Goal: Task Accomplishment & Management: Use online tool/utility

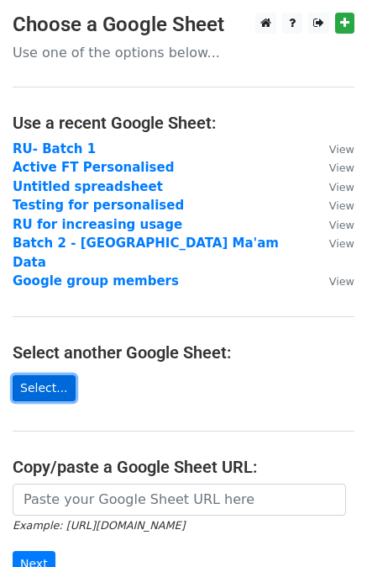
click at [56, 375] on link "Select..." at bounding box center [44, 388] width 63 height 26
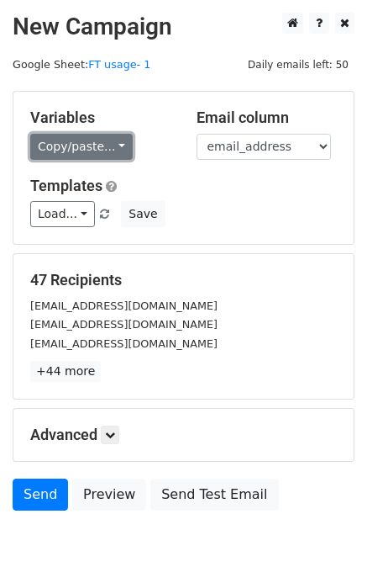
click at [60, 144] on link "Copy/paste..." at bounding box center [81, 147] width 103 height 26
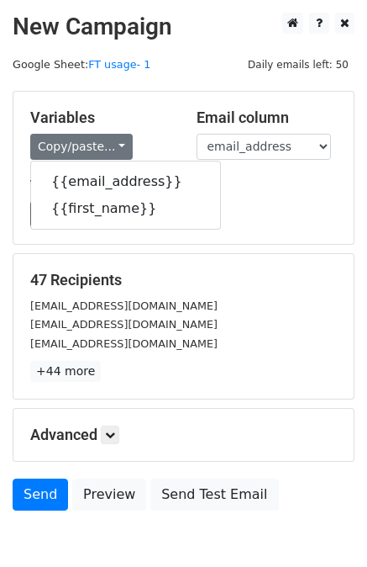
click at [211, 172] on div "Variables Copy/paste... {{email_address}} {{first_name}} Email column email_add…" at bounding box center [183, 168] width 341 height 152
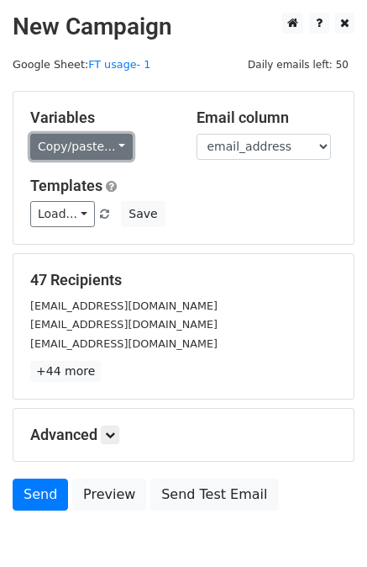
click at [89, 137] on link "Copy/paste..." at bounding box center [81, 147] width 103 height 26
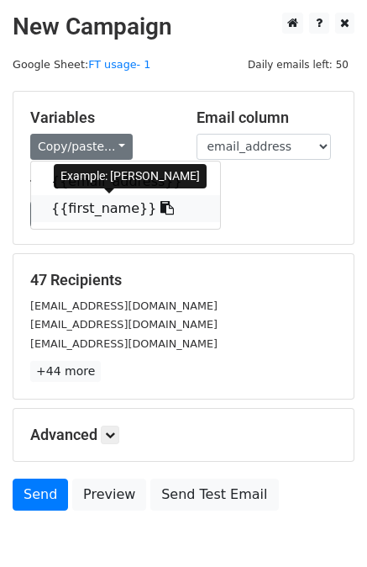
click at [64, 209] on link "{{first_name}}" at bounding box center [125, 208] width 189 height 27
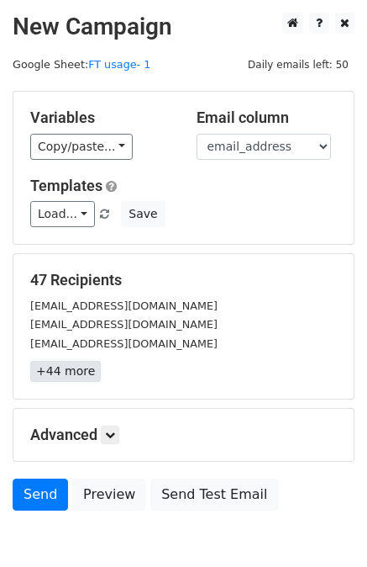
click at [74, 373] on link "+44 more" at bounding box center [65, 371] width 71 height 21
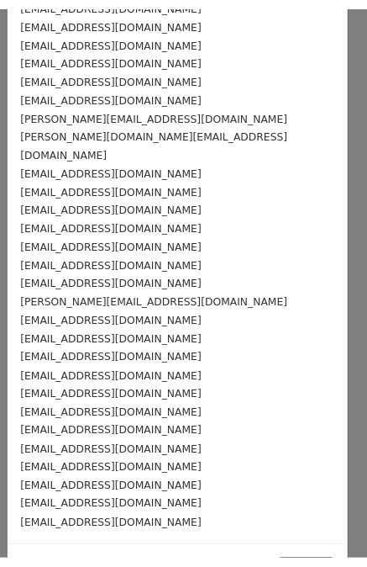
scroll to position [473, 0]
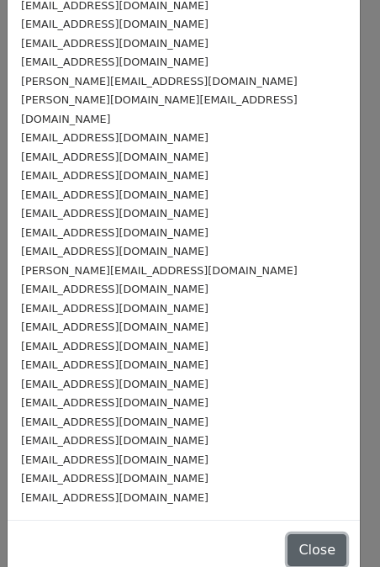
click at [288, 534] on button "Close" at bounding box center [317, 550] width 59 height 32
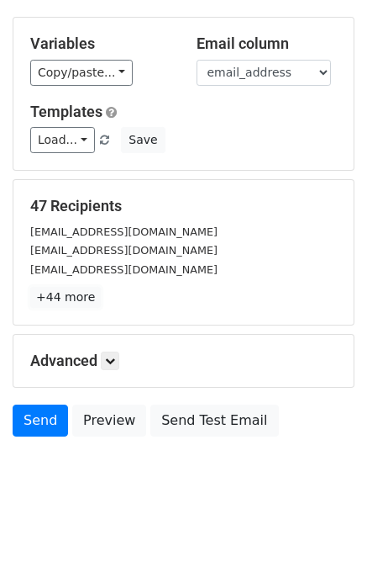
scroll to position [84, 0]
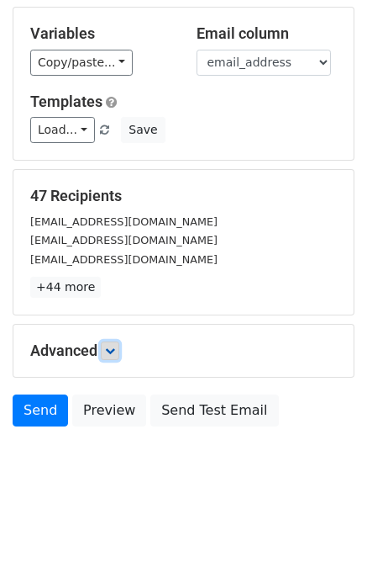
click at [112, 352] on icon at bounding box center [110, 351] width 10 height 10
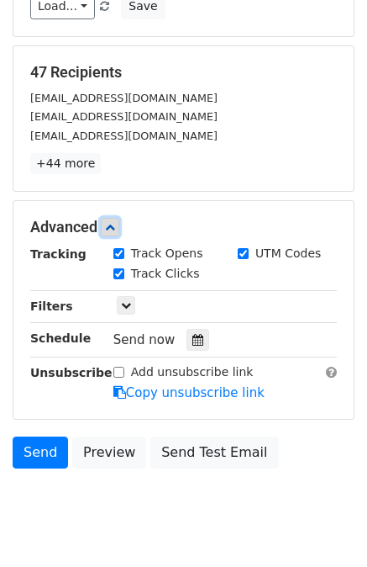
scroll to position [209, 0]
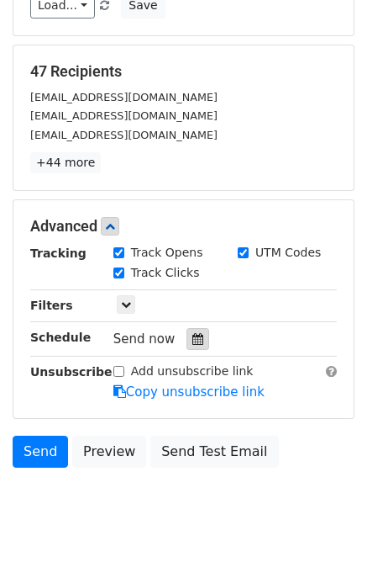
click at [193, 333] on icon at bounding box center [198, 339] width 11 height 12
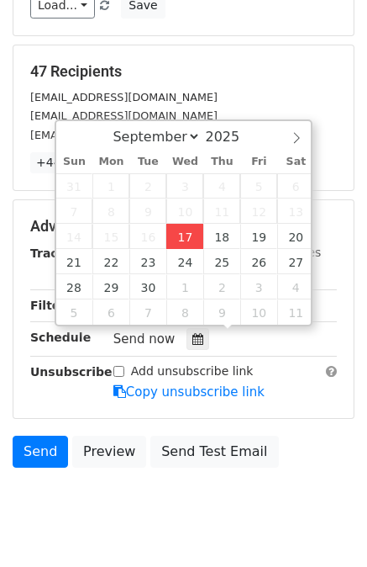
type input "2025-09-17 12:00"
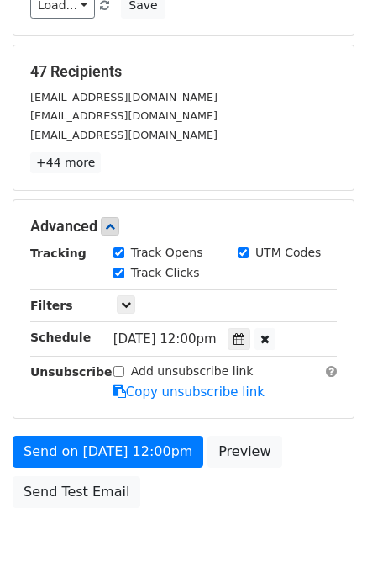
click at [293, 351] on form "Variables Copy/paste... {{email_address}} {{first_name}} Email column email_add…" at bounding box center [184, 199] width 342 height 634
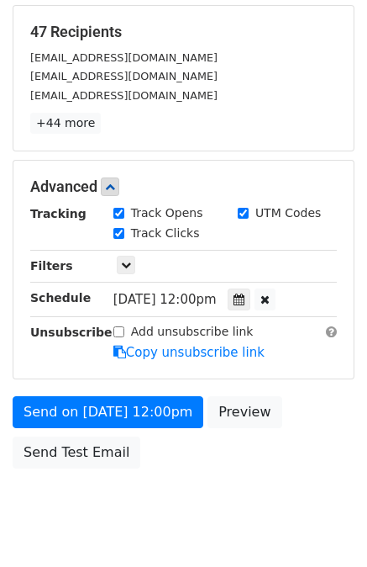
scroll to position [288, 0]
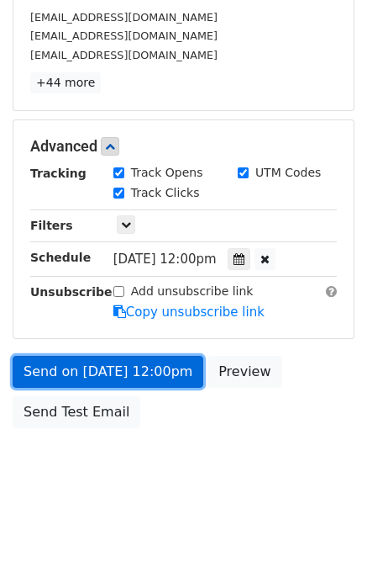
click at [107, 365] on link "Send on Sep 17 at 12:00pm" at bounding box center [108, 372] width 191 height 32
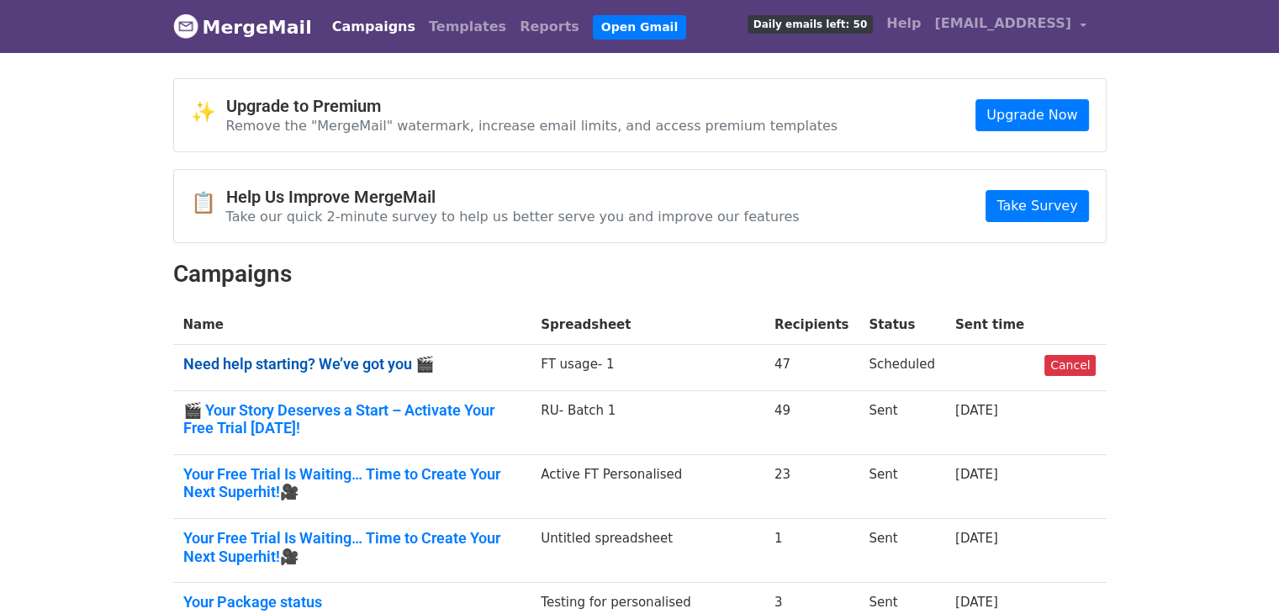
click at [356, 364] on link "Need help starting? We’ve got you 🎬" at bounding box center [352, 364] width 338 height 19
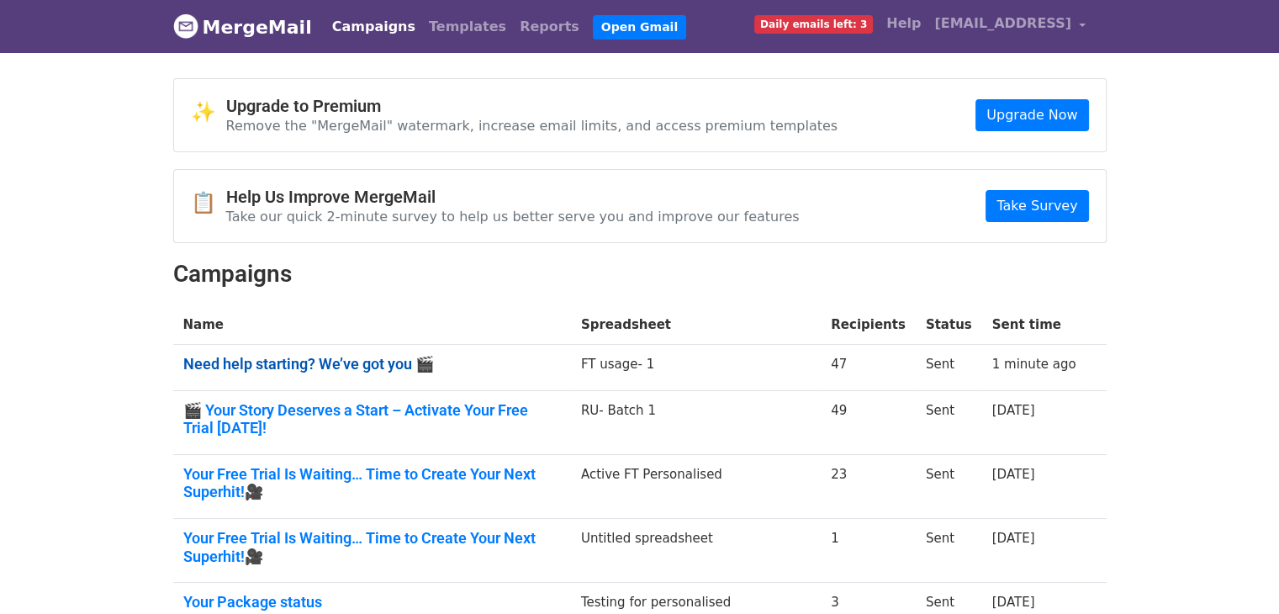
click at [346, 355] on link "Need help starting? We’ve got you 🎬" at bounding box center [372, 364] width 378 height 19
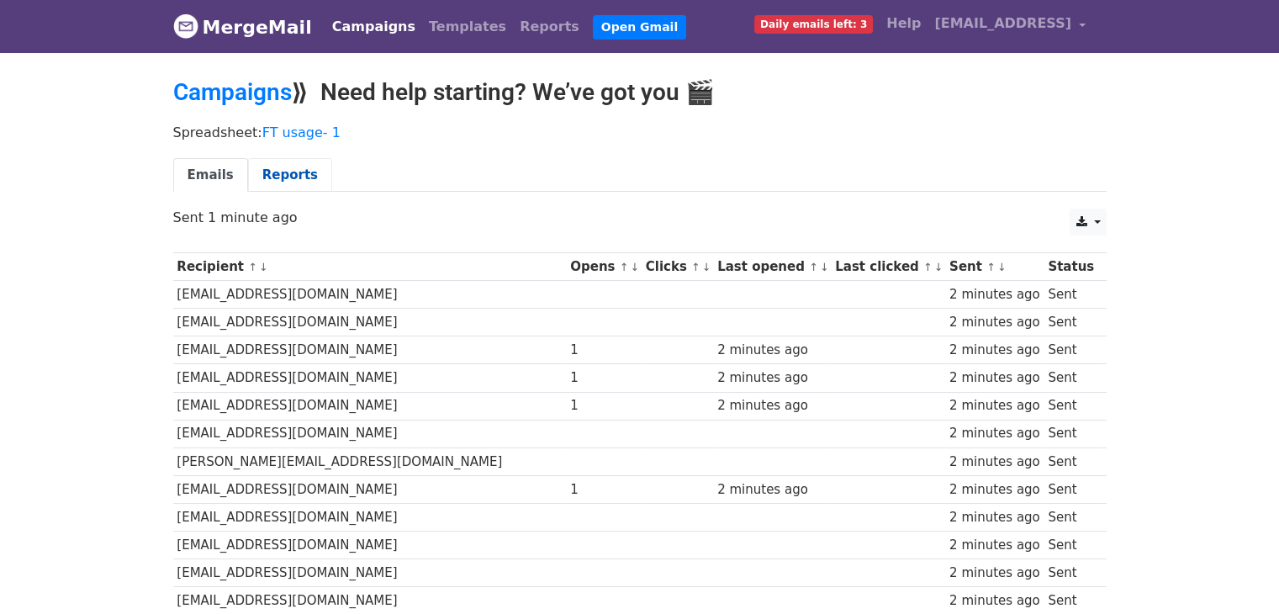
click at [306, 171] on link "Reports" at bounding box center [290, 175] width 84 height 34
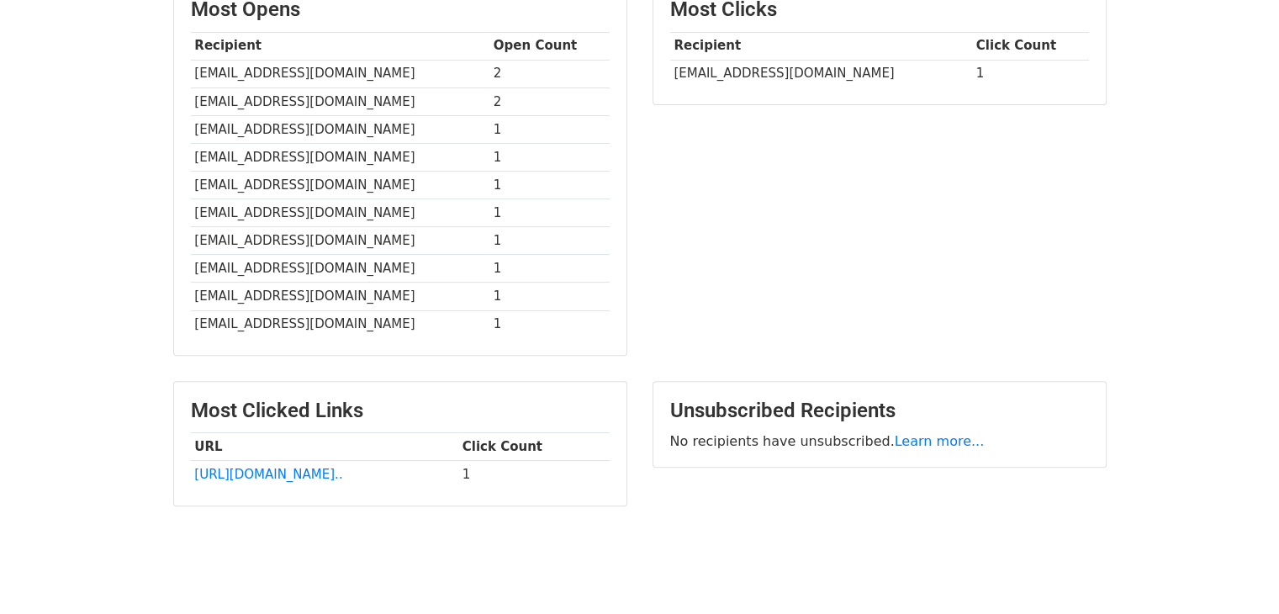
scroll to position [450, 0]
click at [306, 468] on link "https://forms.gle/qF1DVnMnk..." at bounding box center [268, 475] width 148 height 15
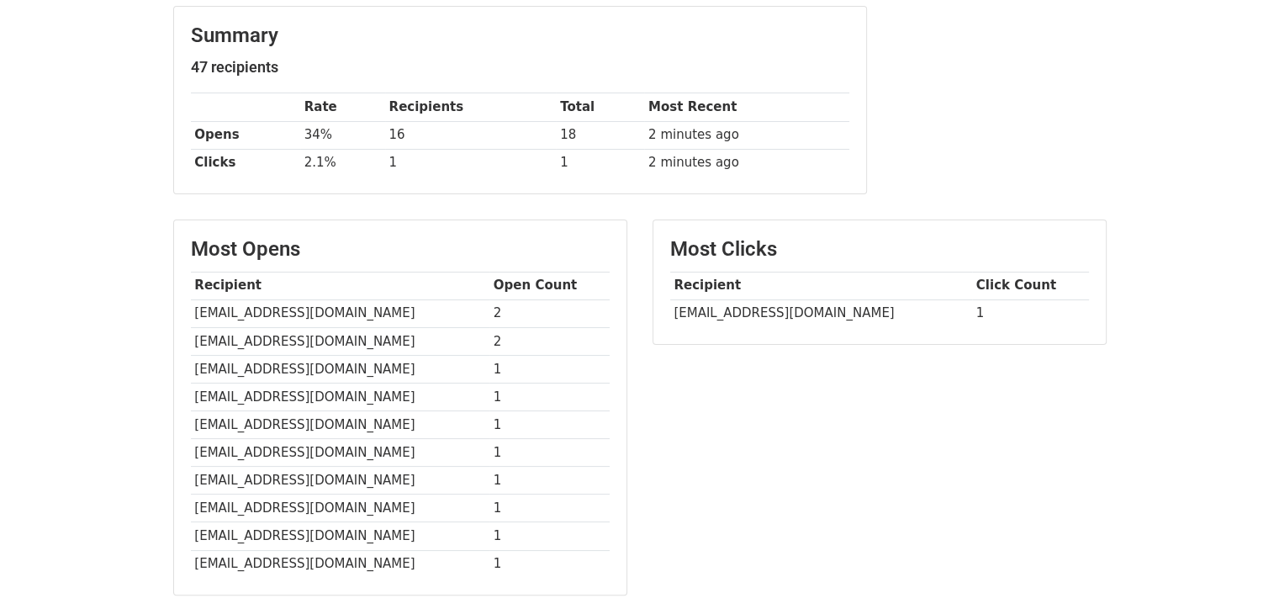
scroll to position [197, 0]
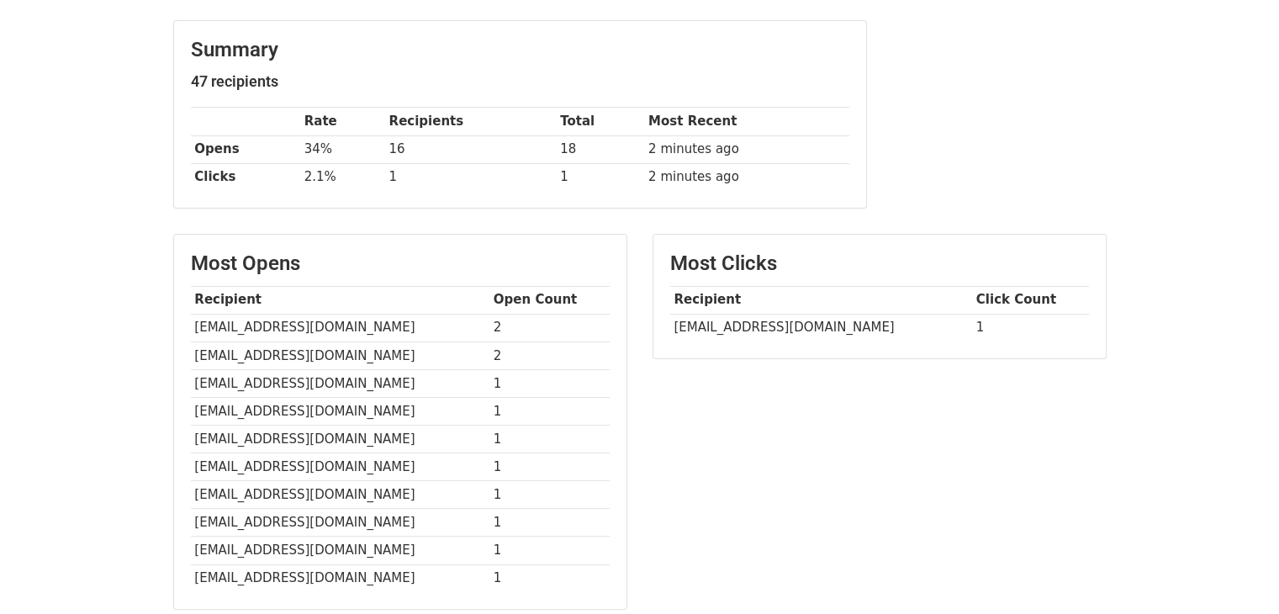
click at [325, 185] on td "2.1%" at bounding box center [342, 177] width 85 height 28
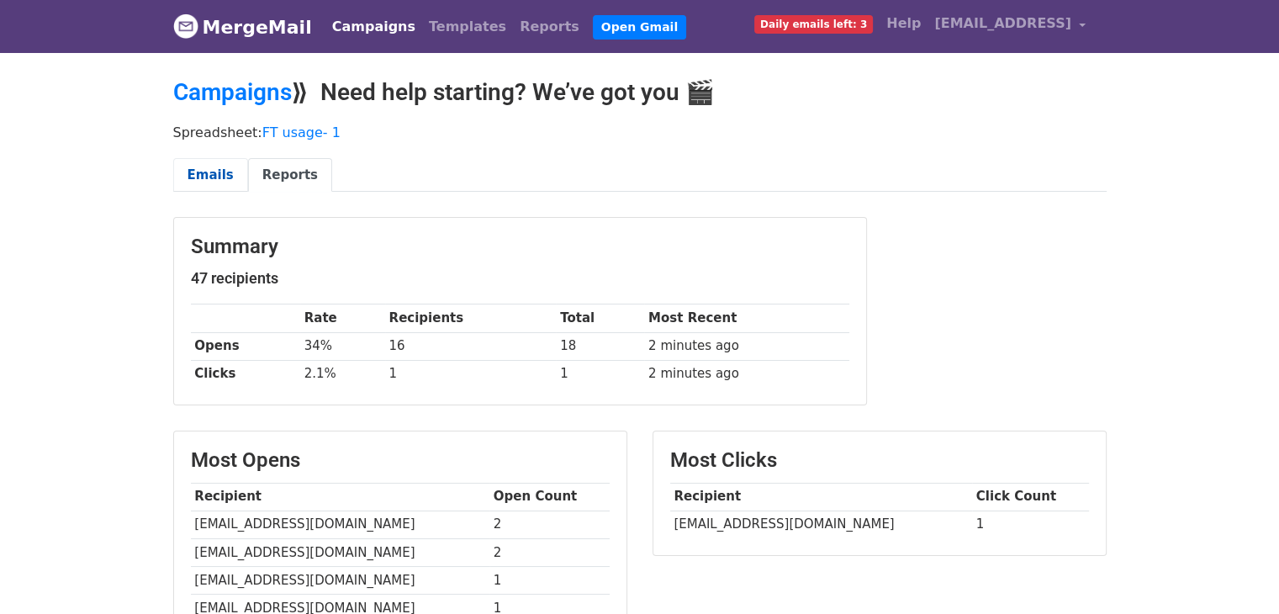
click at [215, 182] on link "Emails" at bounding box center [210, 175] width 75 height 34
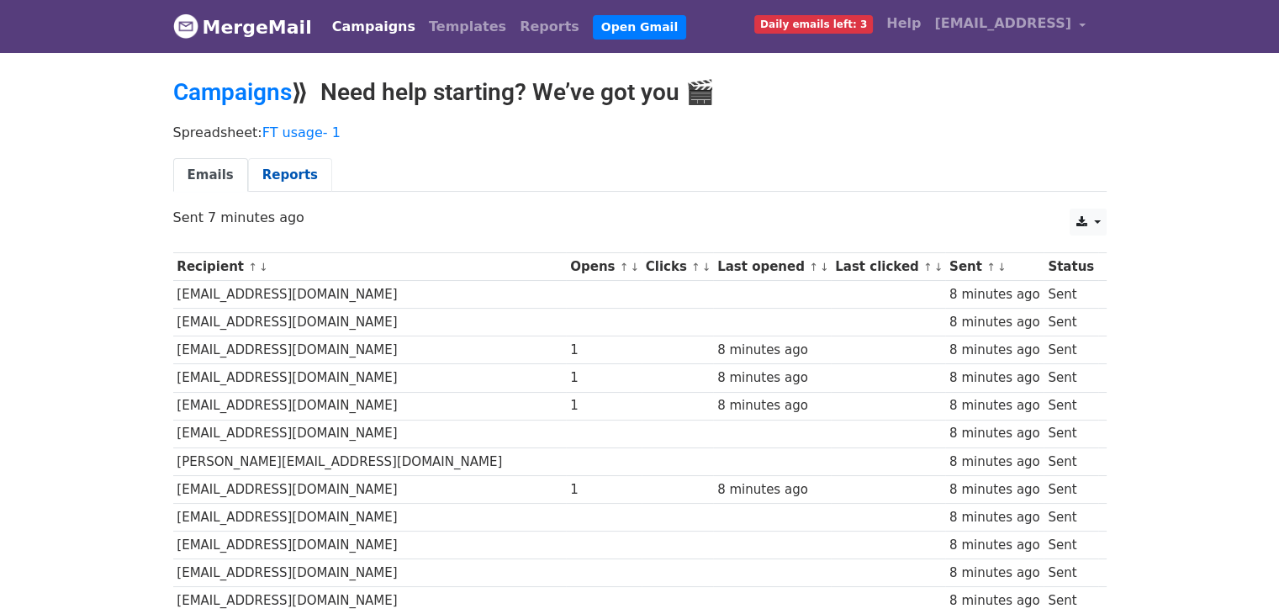
click at [269, 182] on link "Reports" at bounding box center [290, 175] width 84 height 34
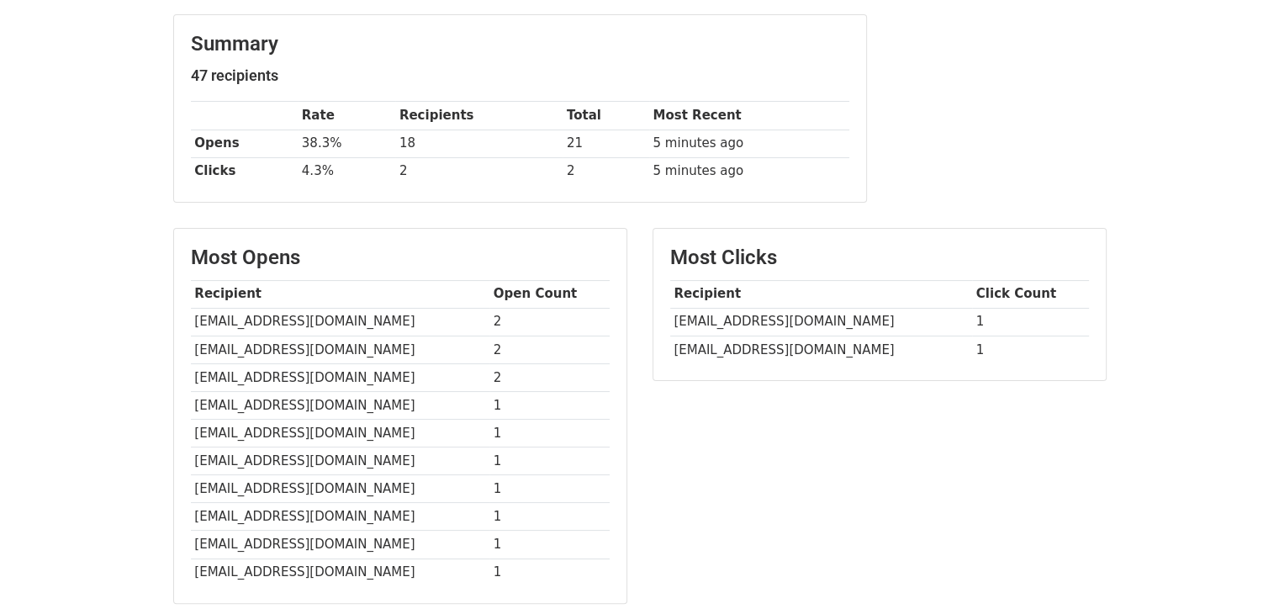
scroll to position [202, 0]
drag, startPoint x: 394, startPoint y: 144, endPoint x: 424, endPoint y: 145, distance: 30.3
click at [424, 145] on tr "Opens 38.3% 18 21 5 minutes ago" at bounding box center [520, 144] width 658 height 28
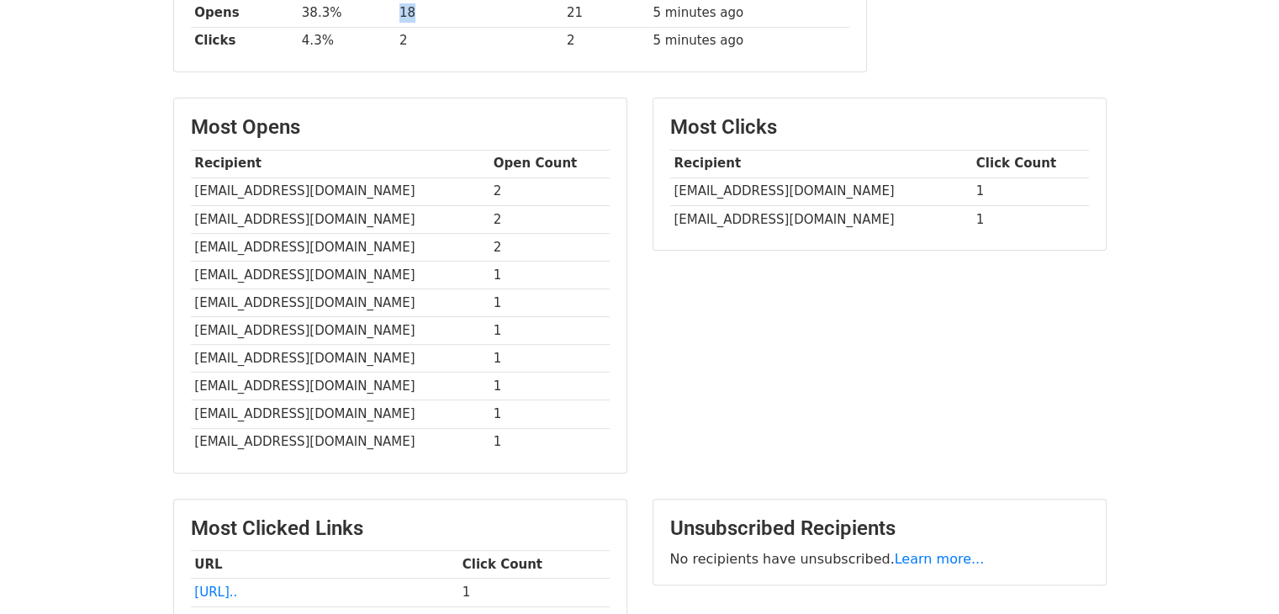
scroll to position [0, 0]
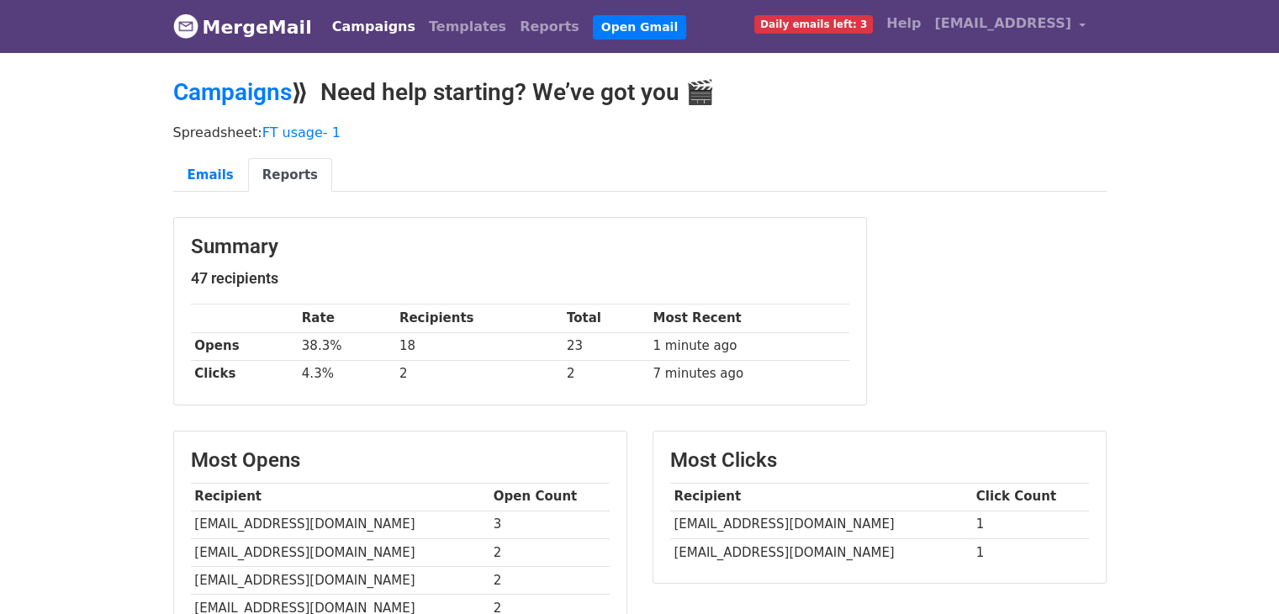
scroll to position [74, 0]
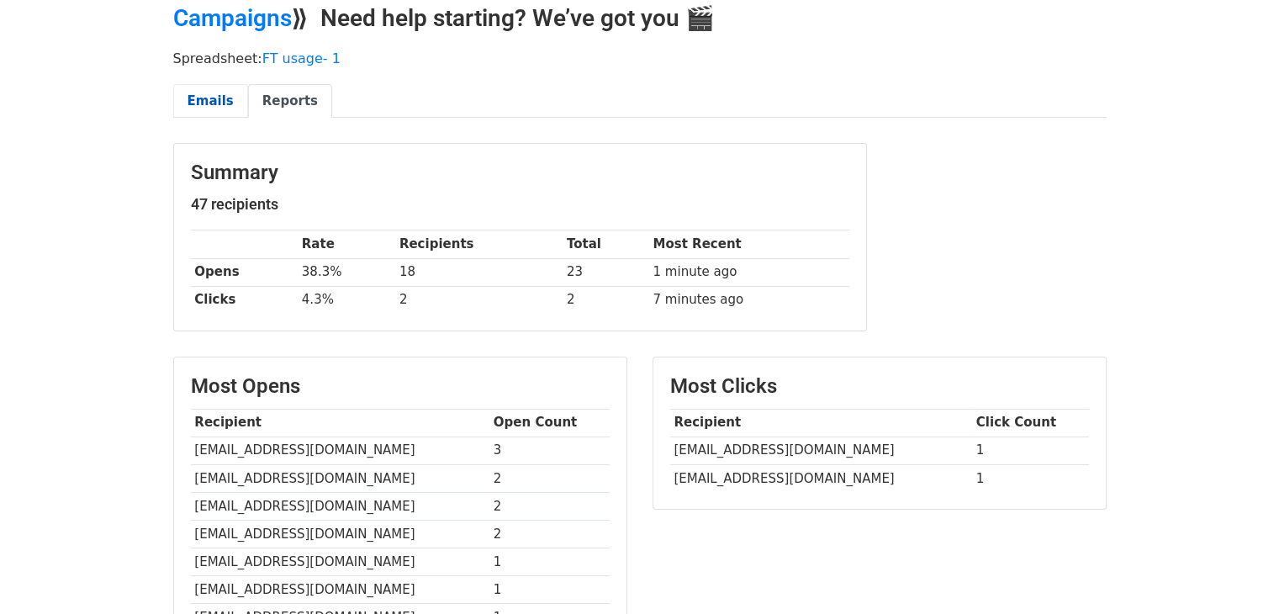
click at [194, 102] on link "Emails" at bounding box center [210, 101] width 75 height 34
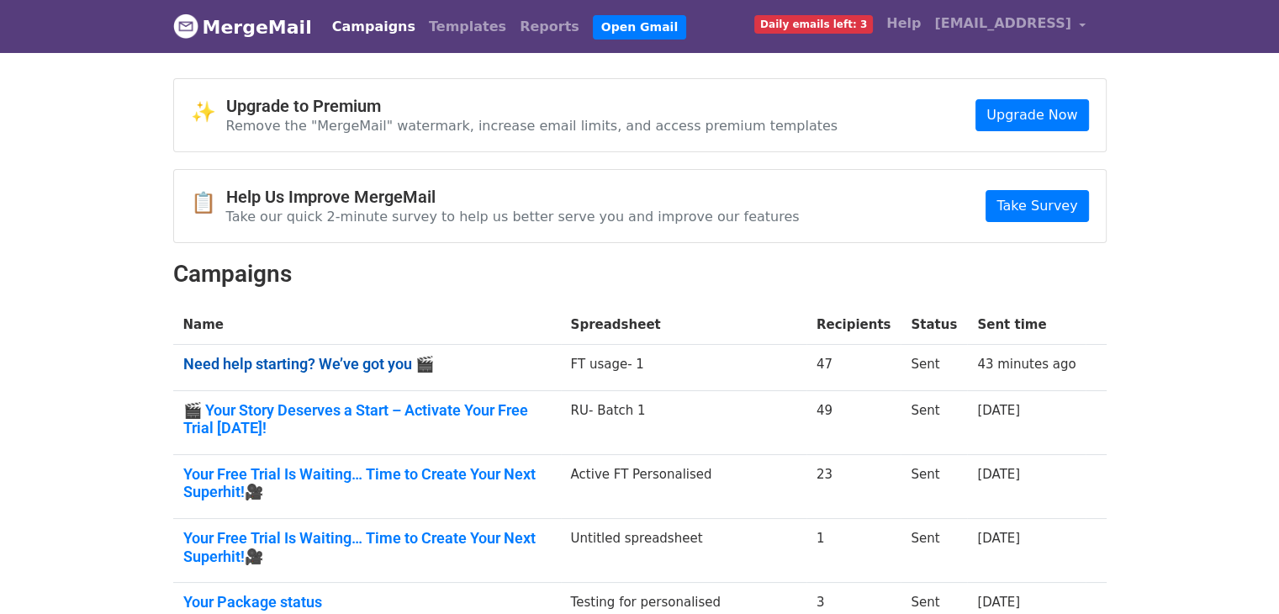
click at [272, 359] on link "Need help starting? We’ve got you 🎬" at bounding box center [366, 364] width 367 height 19
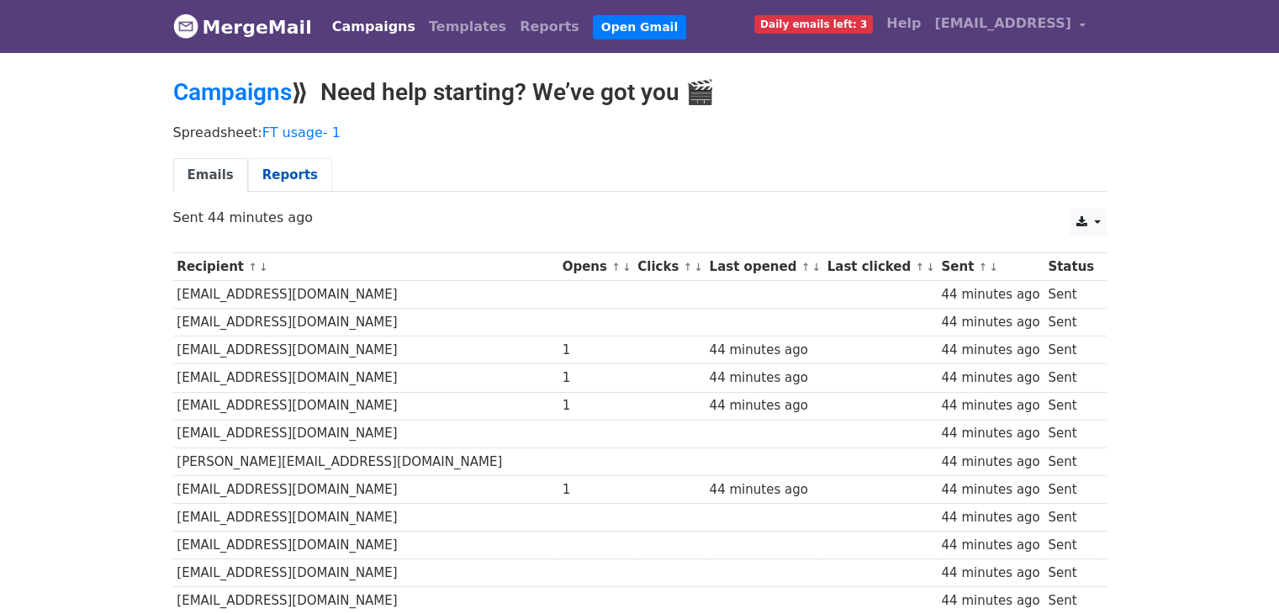
click at [276, 180] on link "Reports" at bounding box center [290, 175] width 84 height 34
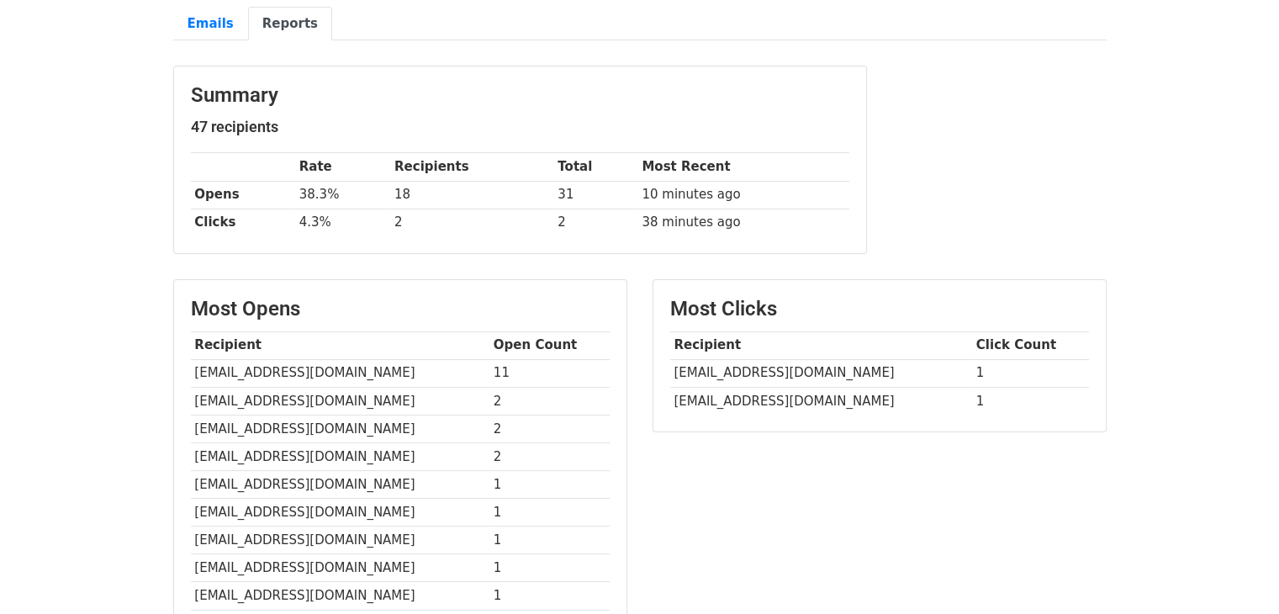
scroll to position [151, 0]
click at [209, 13] on link "Emails" at bounding box center [210, 24] width 75 height 34
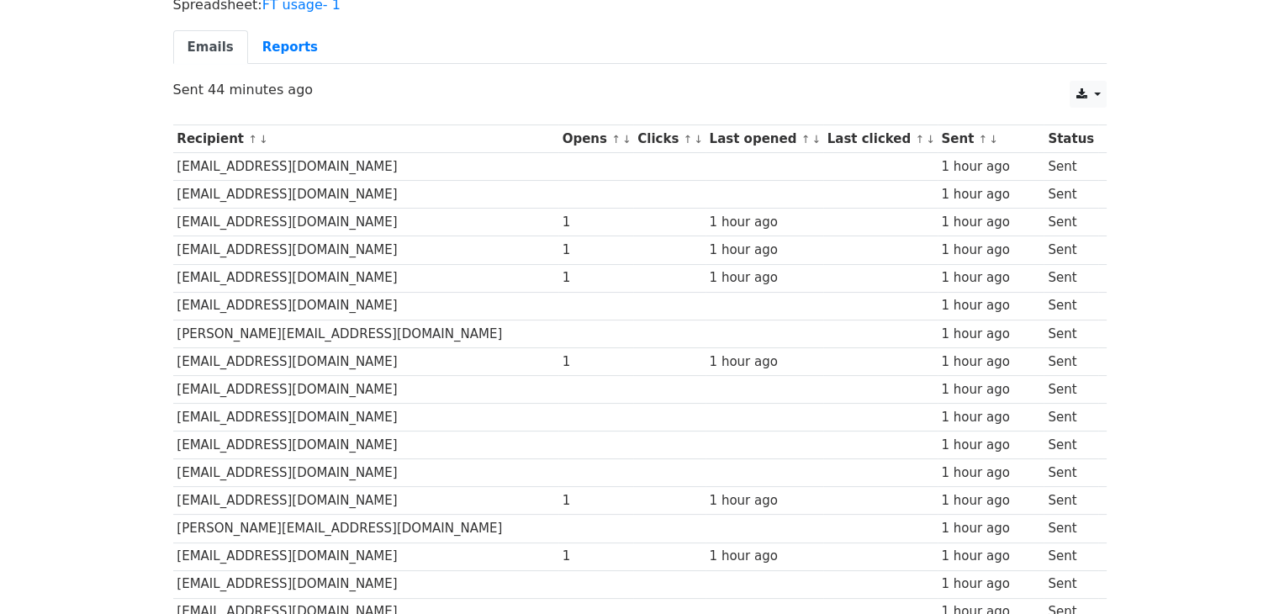
scroll to position [128, 0]
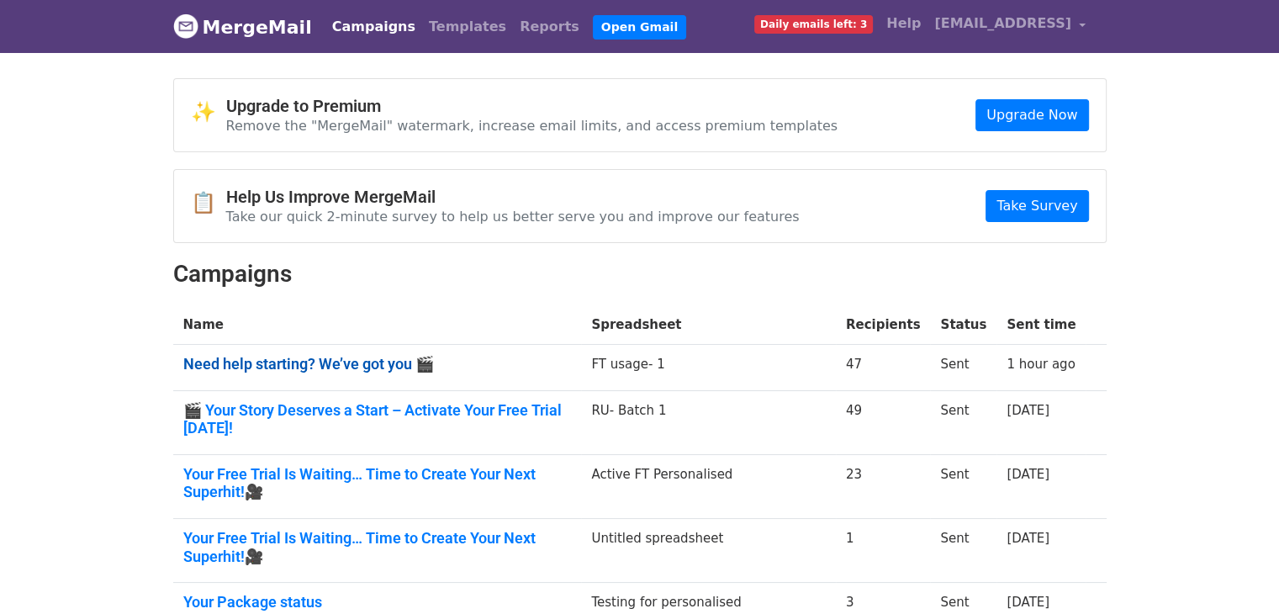
click at [358, 361] on link "Need help starting? We’ve got you 🎬" at bounding box center [377, 364] width 389 height 19
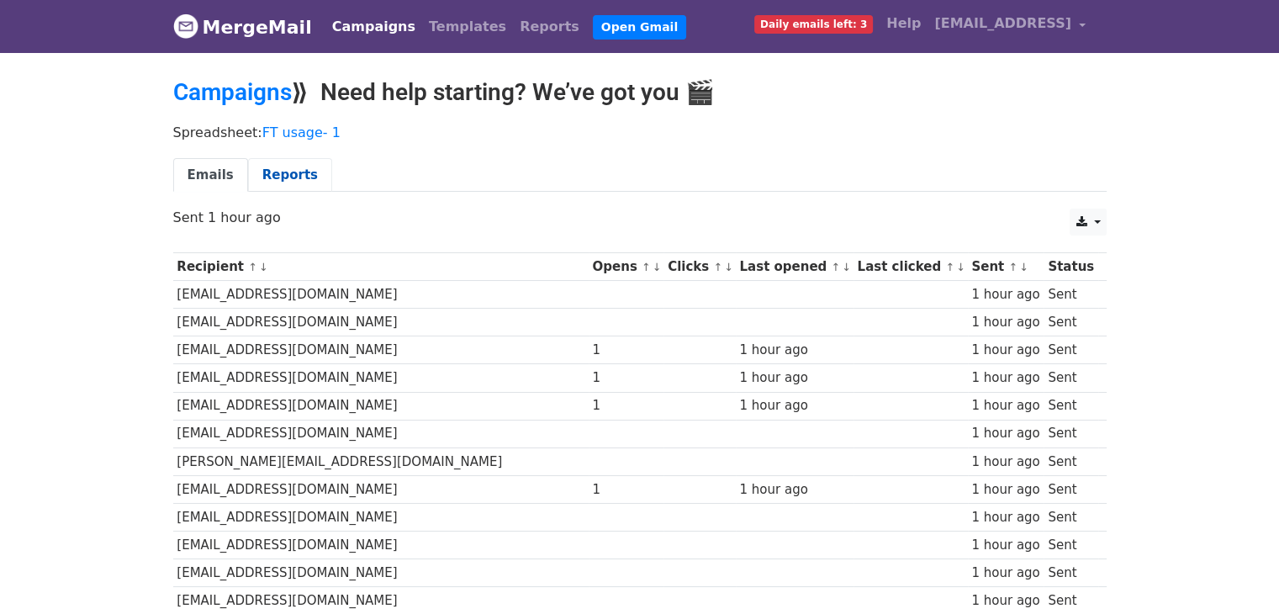
click at [278, 172] on link "Reports" at bounding box center [290, 175] width 84 height 34
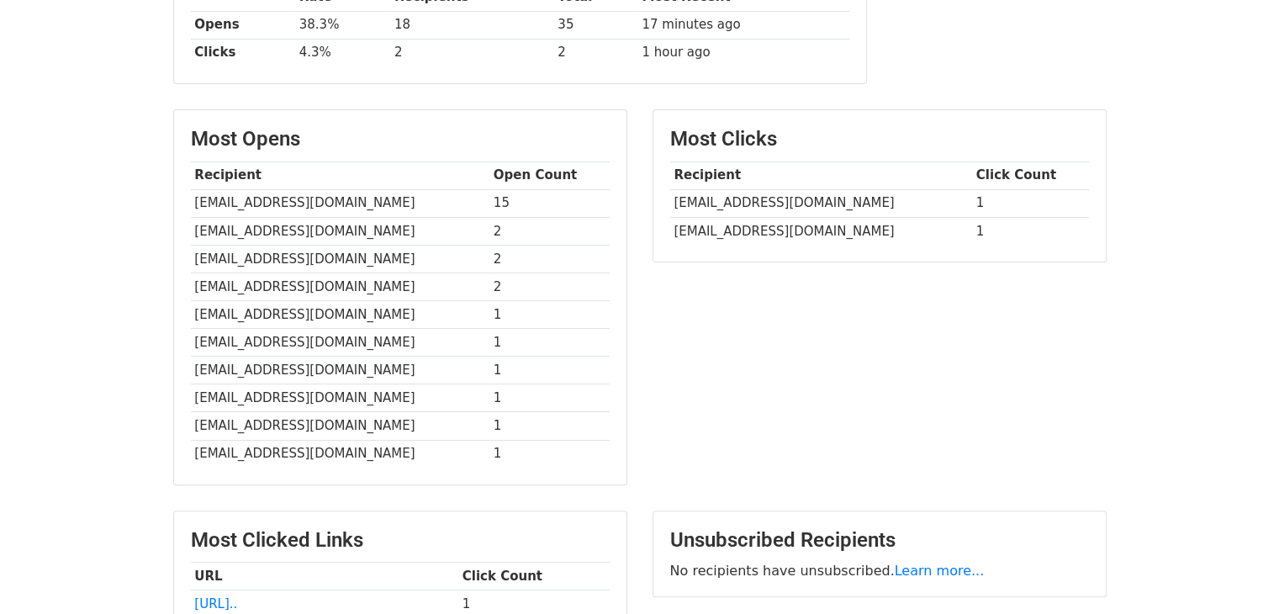
scroll to position [518, 0]
